Goal: Transaction & Acquisition: Purchase product/service

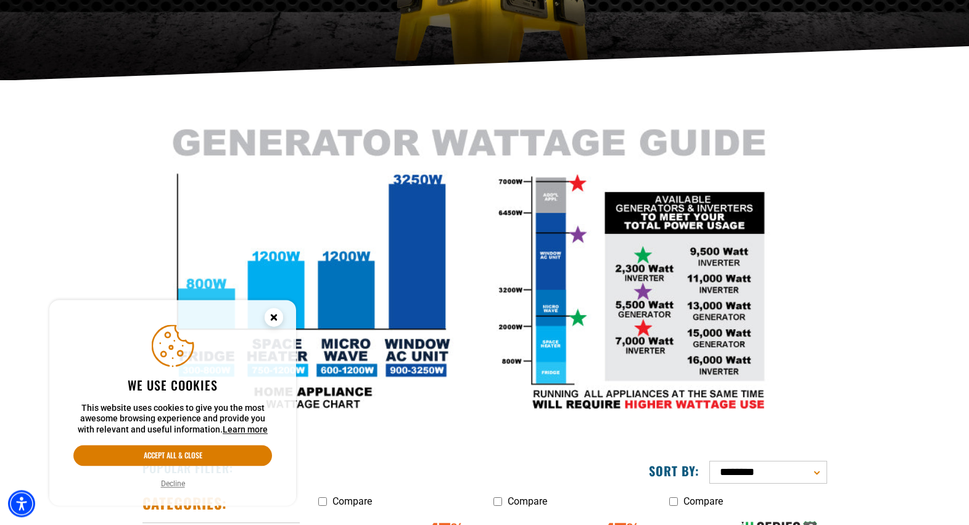
scroll to position [252, 0]
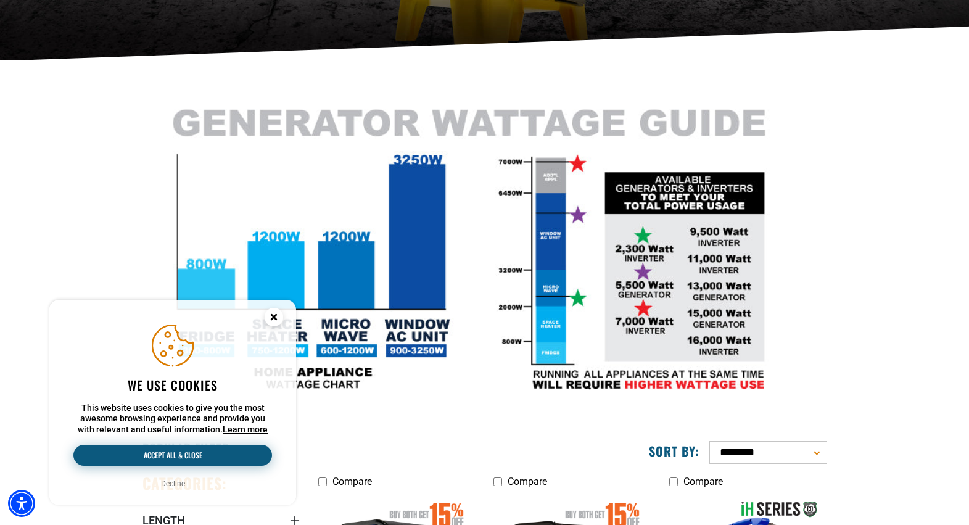
click at [186, 462] on button "Accept all & close" at bounding box center [172, 455] width 199 height 21
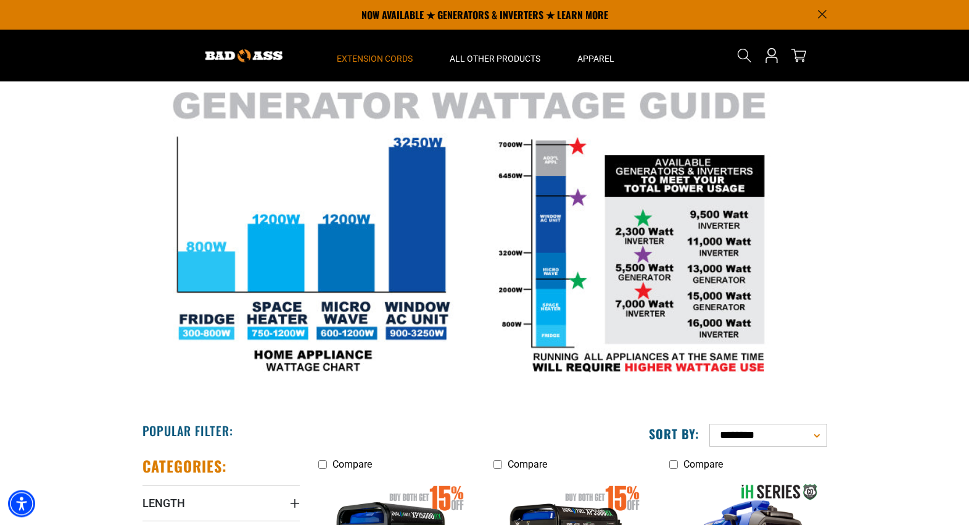
scroll to position [225, 0]
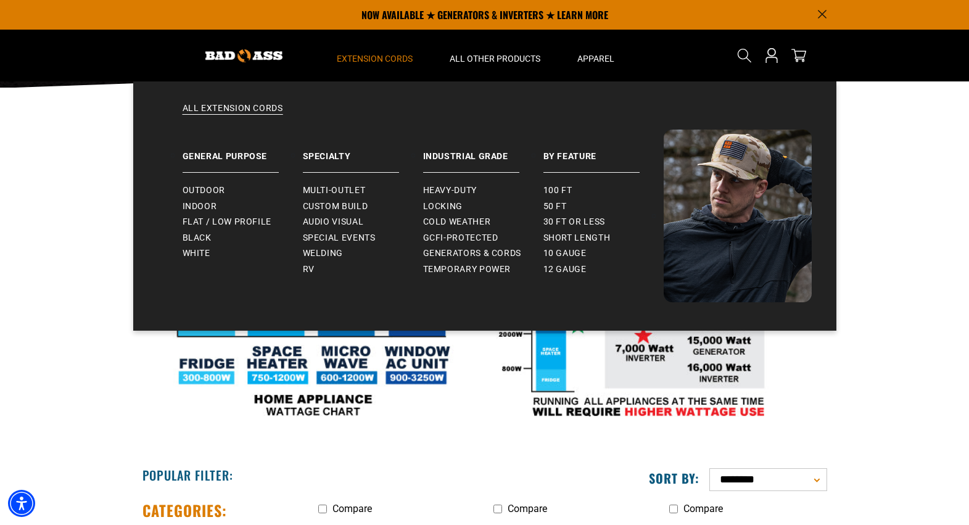
click at [405, 57] on span "Extension Cords" at bounding box center [375, 58] width 76 height 11
click at [452, 194] on span "Heavy-Duty" at bounding box center [450, 190] width 54 height 11
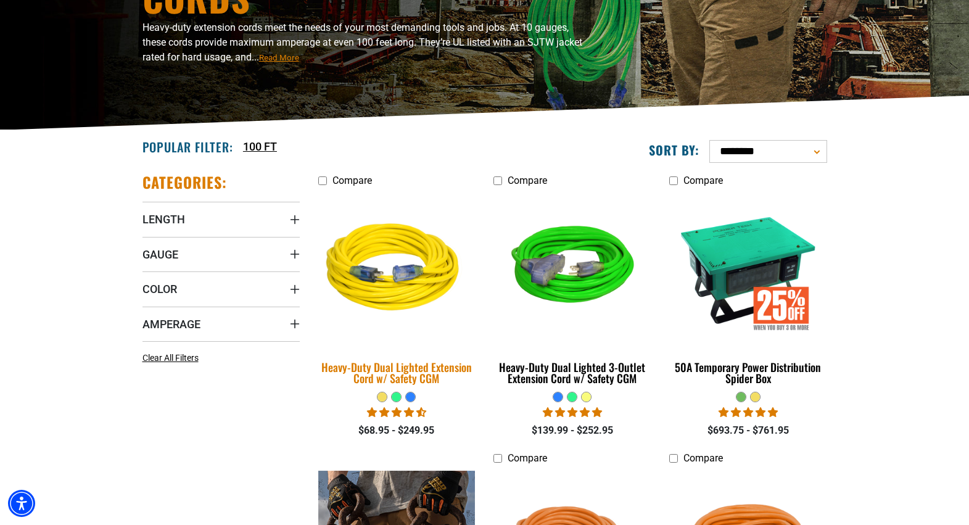
scroll to position [188, 0]
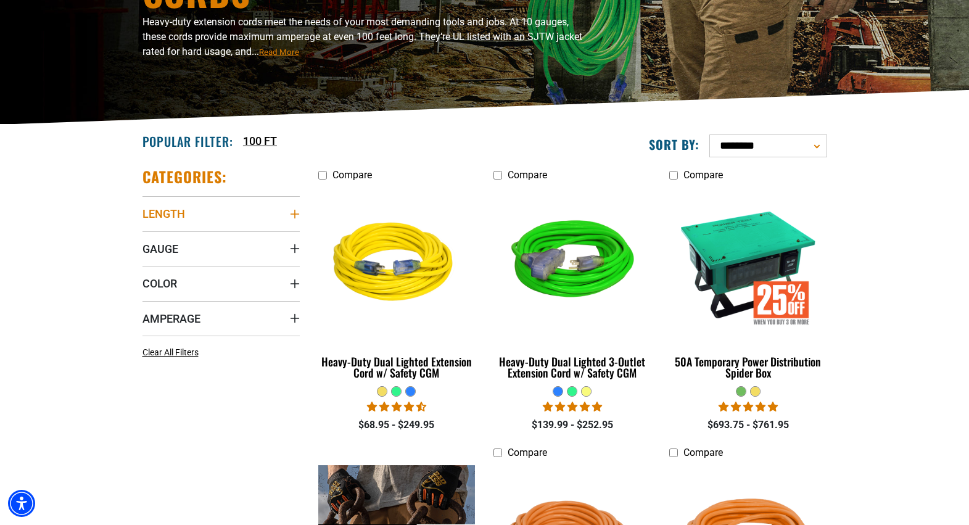
click at [288, 212] on summary "Length" at bounding box center [221, 213] width 157 height 35
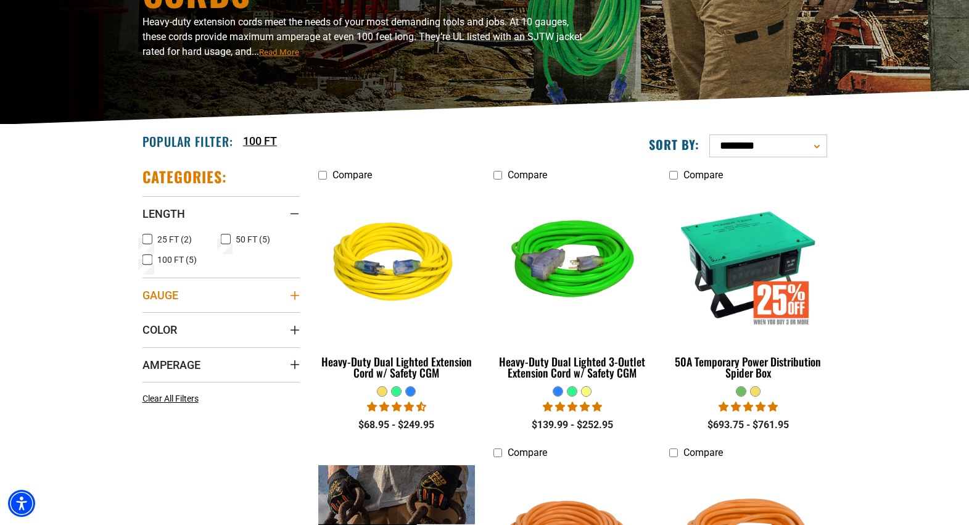
click at [297, 303] on summary "Gauge" at bounding box center [221, 295] width 157 height 35
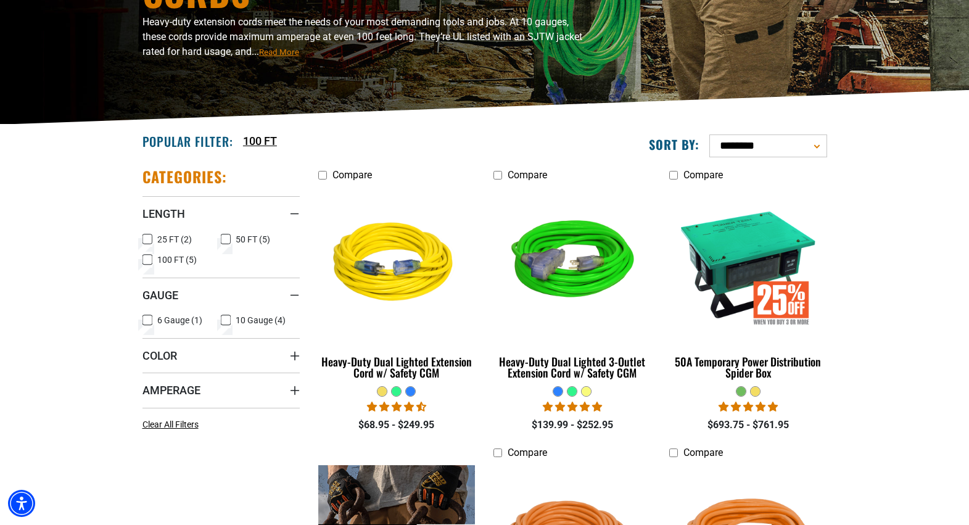
click at [153, 325] on label "6 Gauge (1) 6 Gauge (1 product)" at bounding box center [182, 320] width 79 height 16
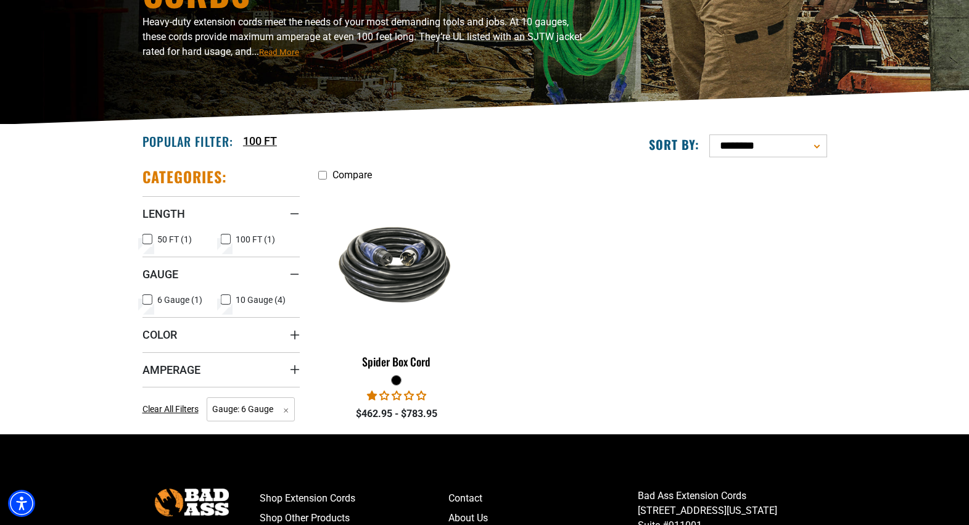
click at [225, 301] on icon at bounding box center [226, 300] width 10 height 16
click at [152, 303] on rect at bounding box center [148, 300] width 10 height 10
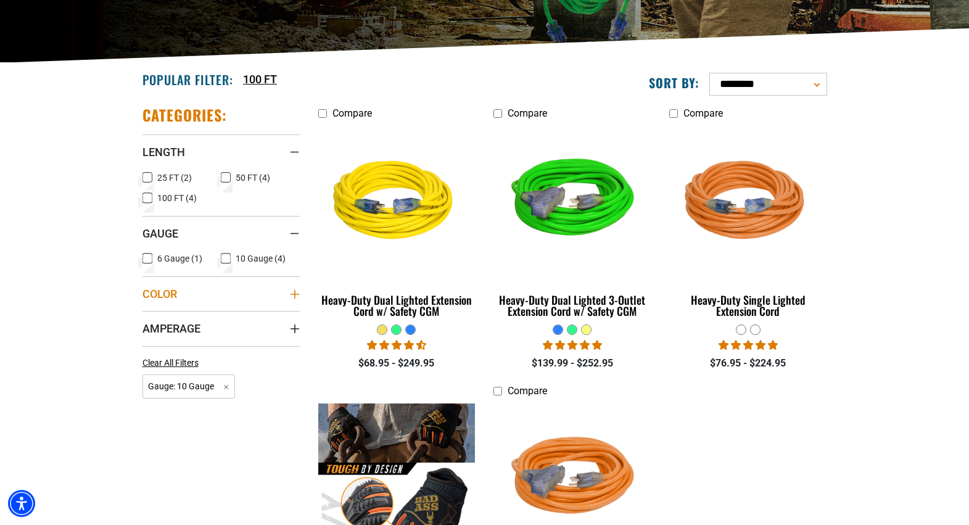
scroll to position [252, 0]
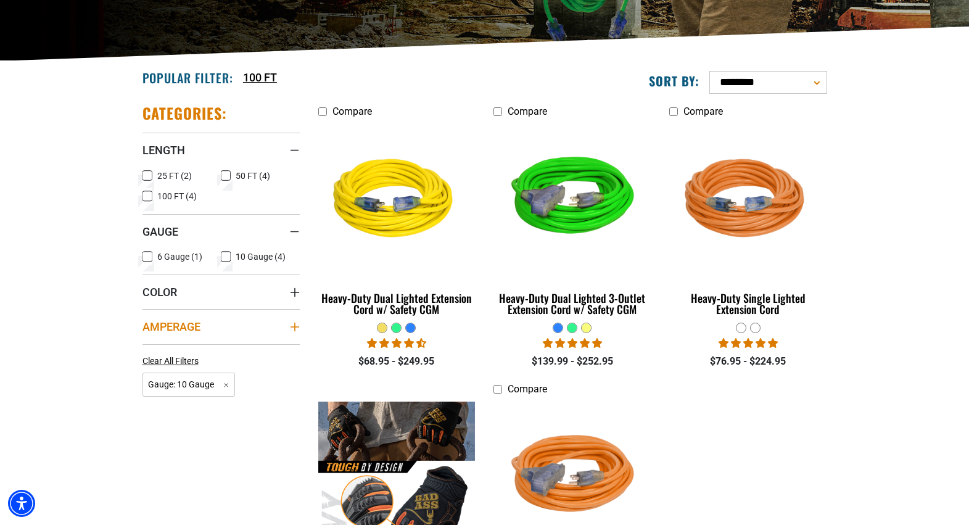
click at [296, 330] on icon "Amperage" at bounding box center [295, 327] width 10 height 10
click at [296, 330] on div "Amperage" at bounding box center [295, 327] width 10 height 10
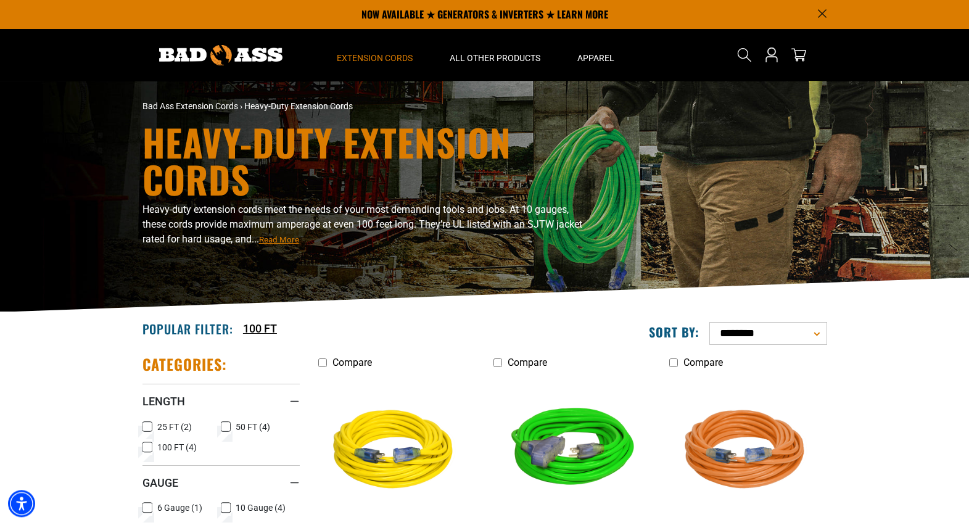
scroll to position [0, 0]
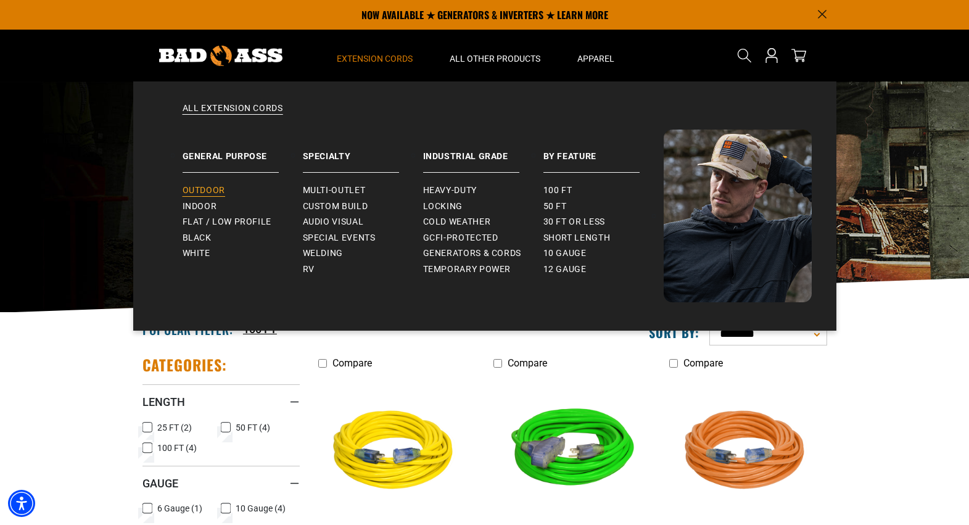
click at [214, 188] on span "Outdoor" at bounding box center [204, 190] width 43 height 11
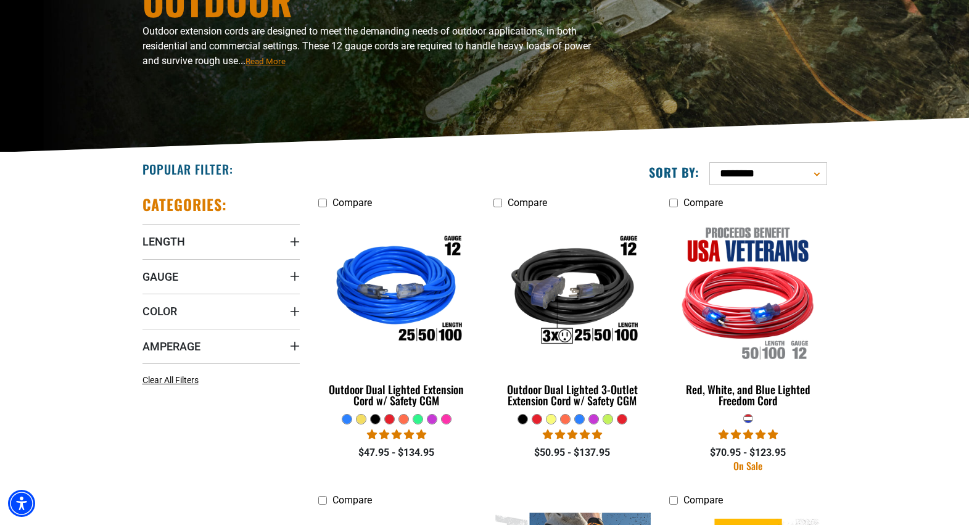
scroll to position [189, 0]
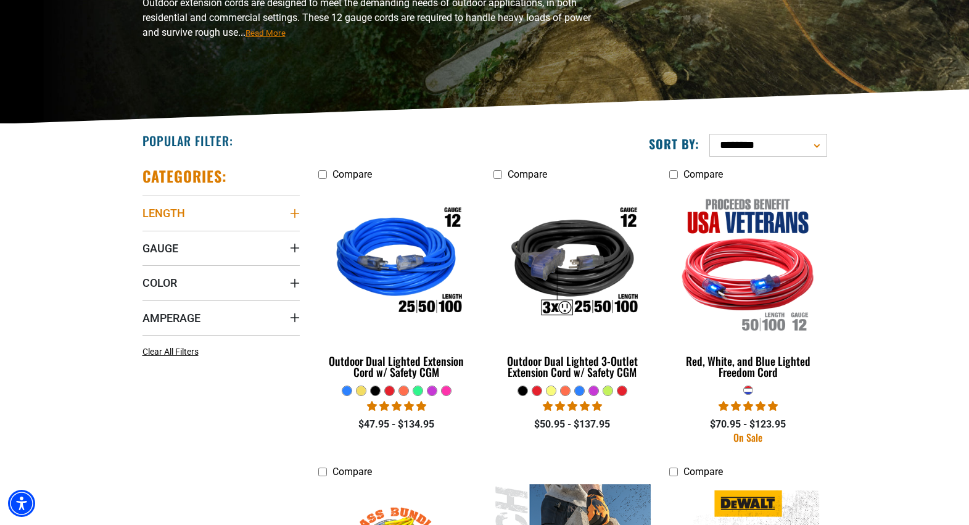
click at [286, 208] on summary "Length" at bounding box center [221, 213] width 157 height 35
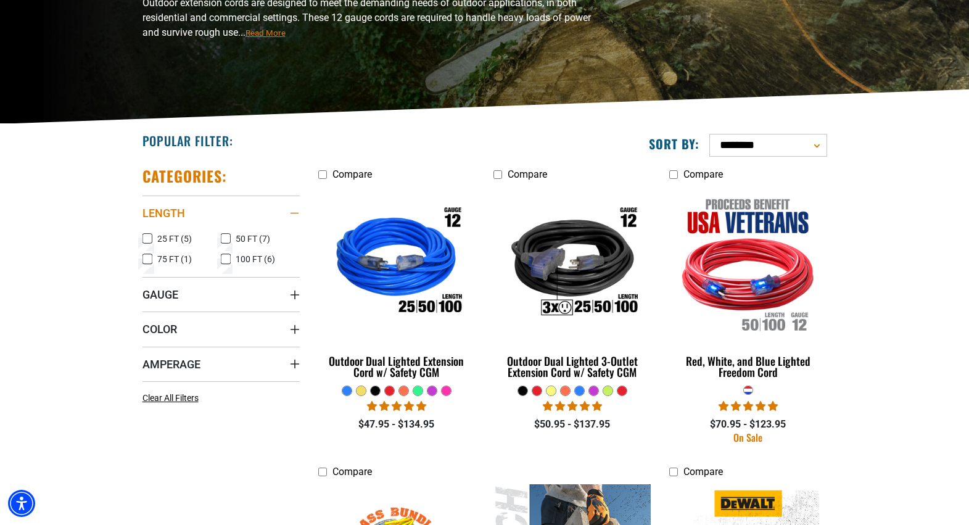
click at [286, 208] on summary "Length" at bounding box center [221, 213] width 157 height 35
